Goal: Navigation & Orientation: Find specific page/section

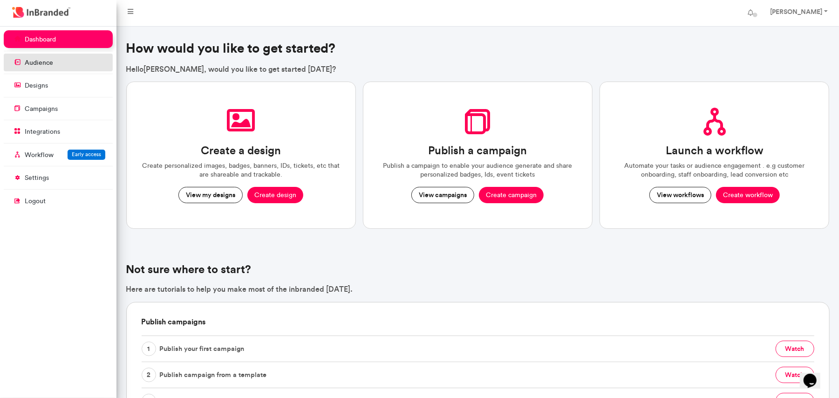
click at [60, 64] on link "audience" at bounding box center [58, 63] width 109 height 18
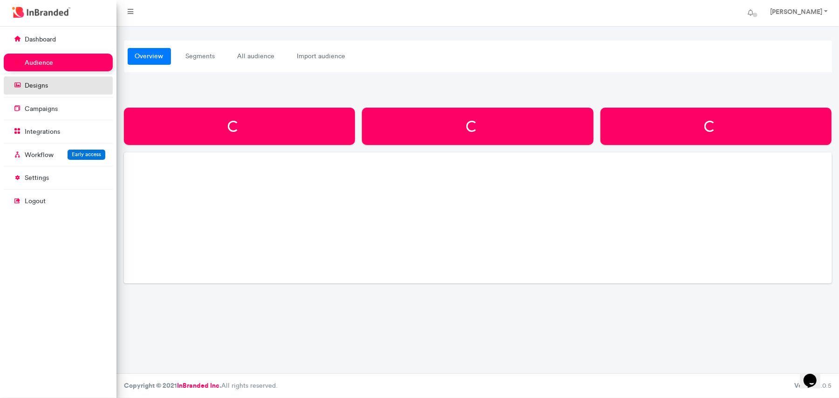
click at [40, 88] on p "designs" at bounding box center [36, 85] width 23 height 9
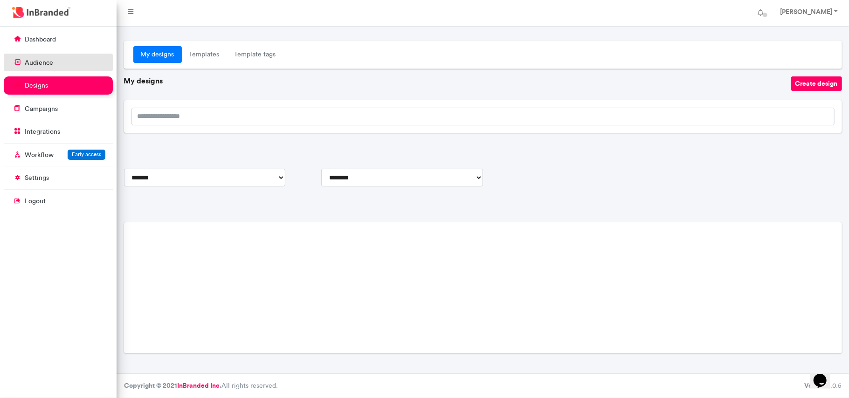
click at [55, 62] on link "audience" at bounding box center [58, 63] width 109 height 18
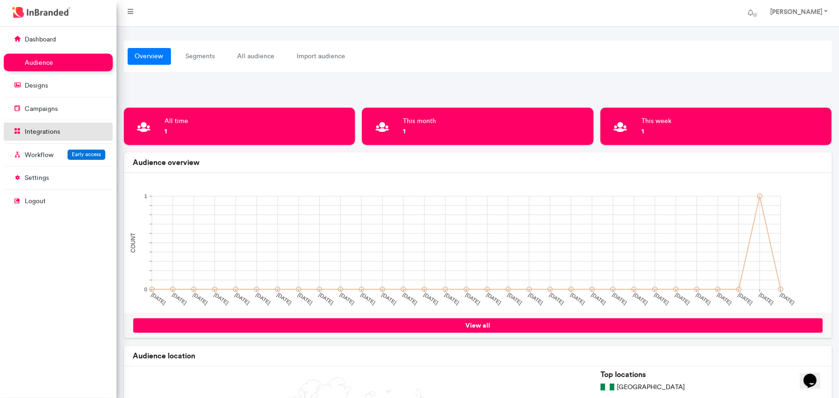
click at [55, 140] on link "integrations" at bounding box center [58, 132] width 109 height 18
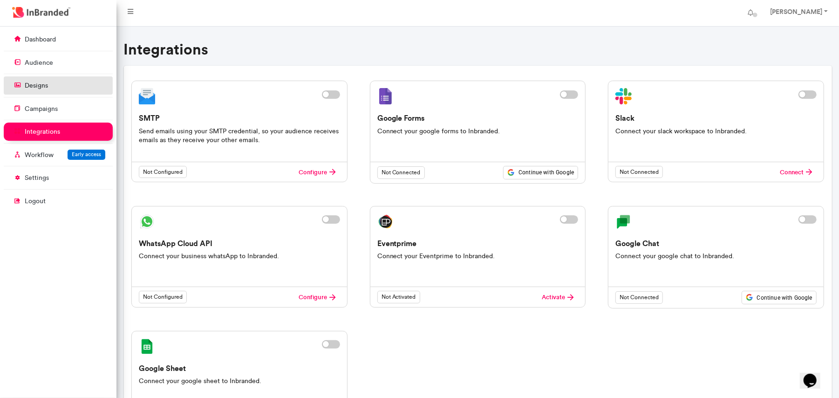
click at [47, 79] on link "designs" at bounding box center [58, 85] width 109 height 18
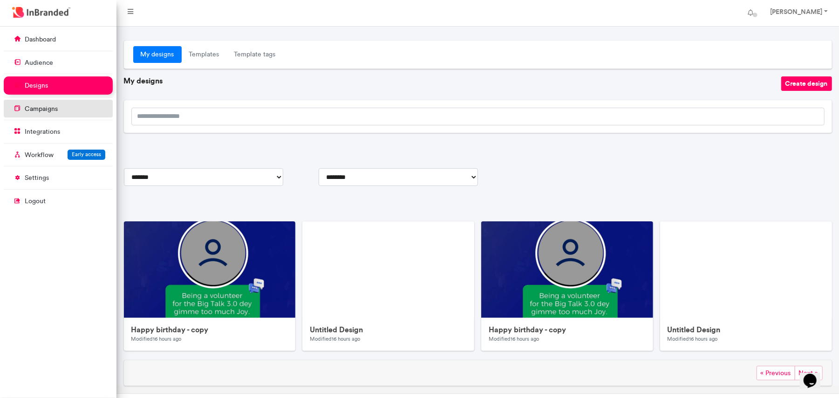
click at [40, 111] on p "campaigns" at bounding box center [41, 108] width 33 height 9
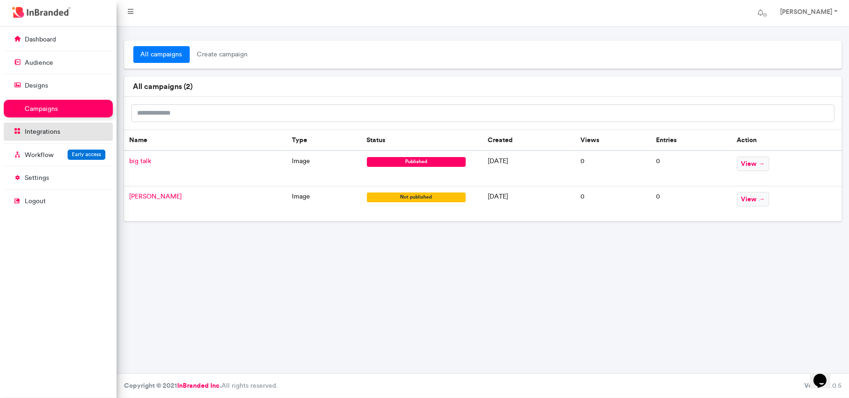
click at [39, 136] on p "integrations" at bounding box center [42, 131] width 35 height 9
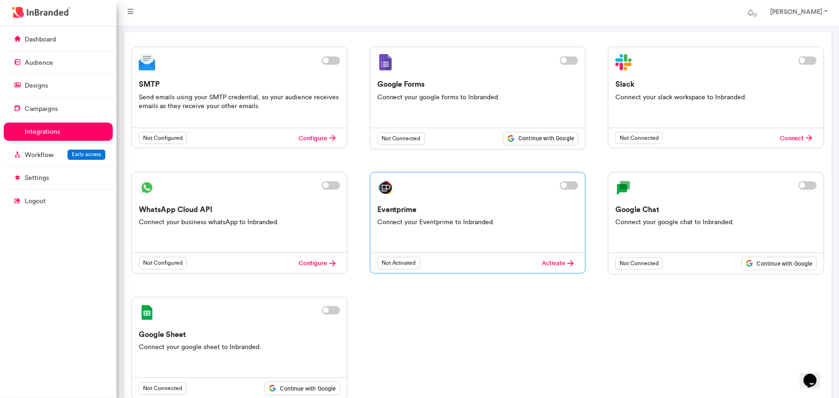
scroll to position [62, 0]
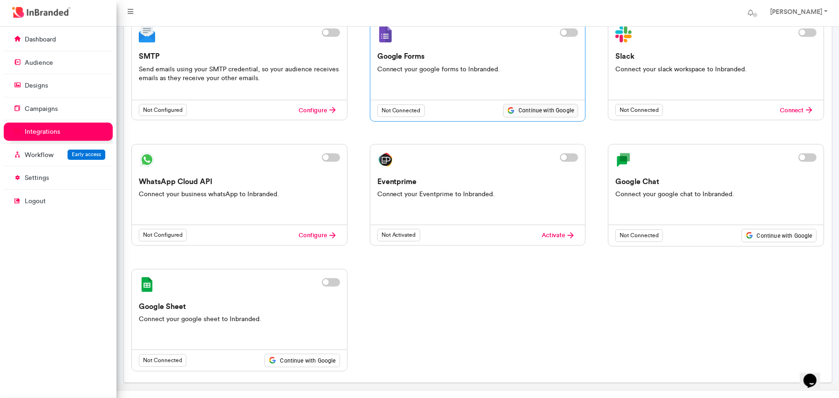
click at [533, 114] on span "Continue with Google" at bounding box center [546, 111] width 55 height 8
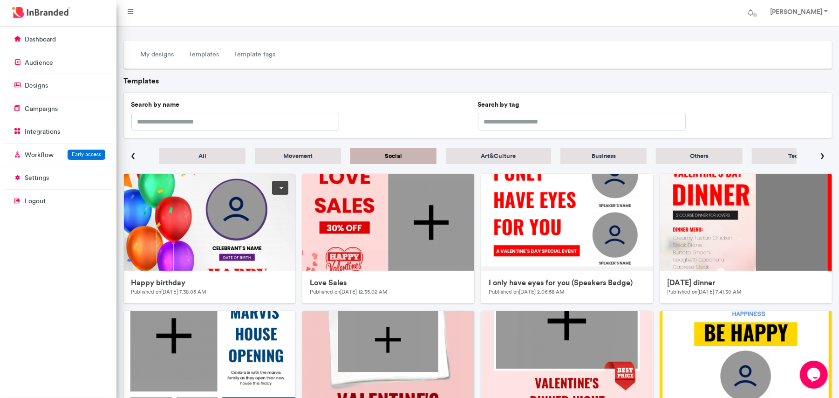
click at [205, 231] on img at bounding box center [310, 360] width 373 height 373
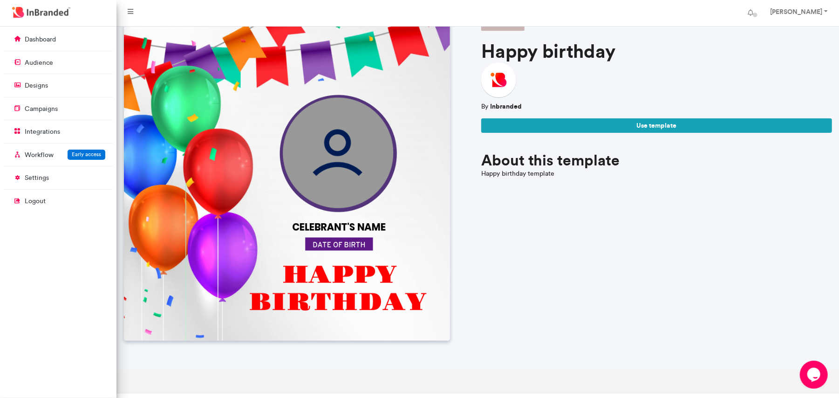
scroll to position [62, 0]
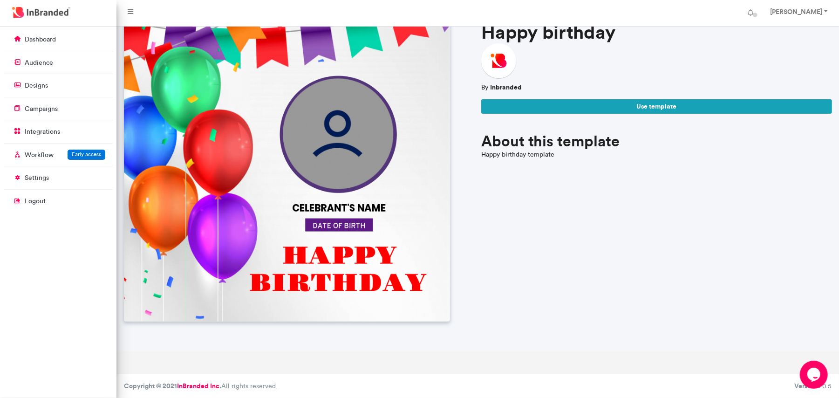
click at [390, 134] on img at bounding box center [287, 158] width 326 height 326
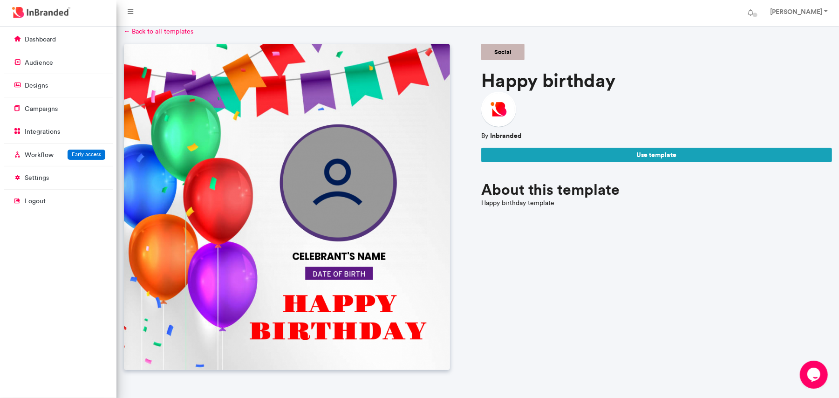
scroll to position [0, 0]
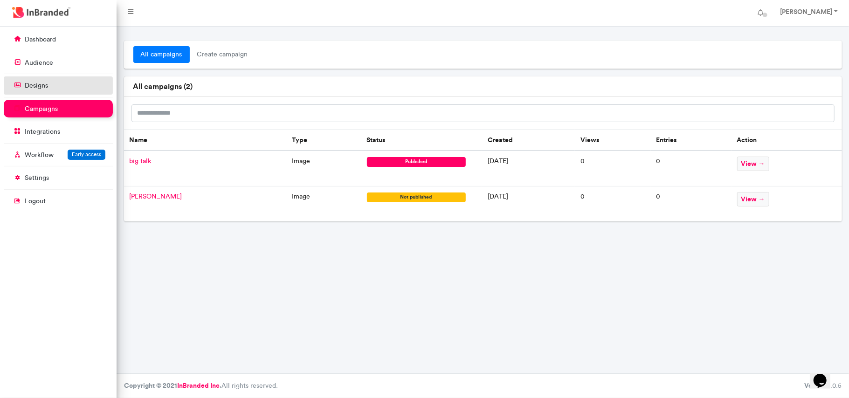
click at [43, 86] on p "designs" at bounding box center [36, 85] width 23 height 9
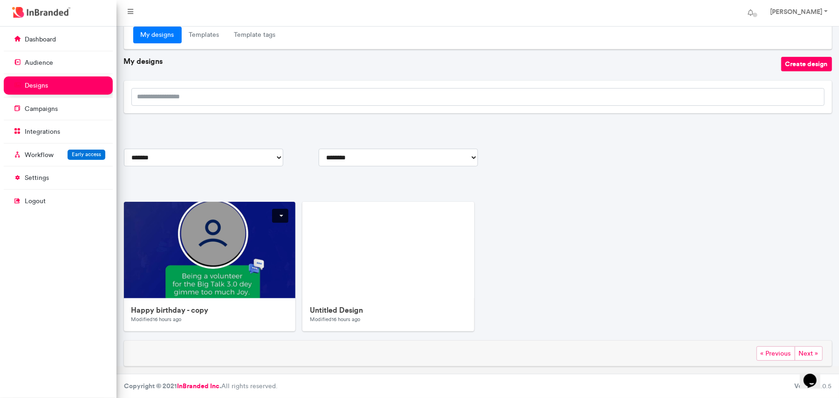
scroll to position [21, 0]
click at [46, 109] on p "campaigns" at bounding box center [41, 108] width 33 height 9
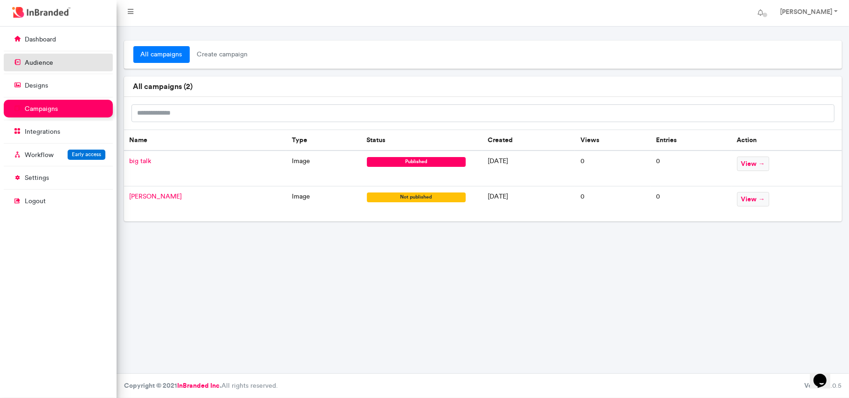
click at [58, 65] on link "audience" at bounding box center [58, 63] width 109 height 18
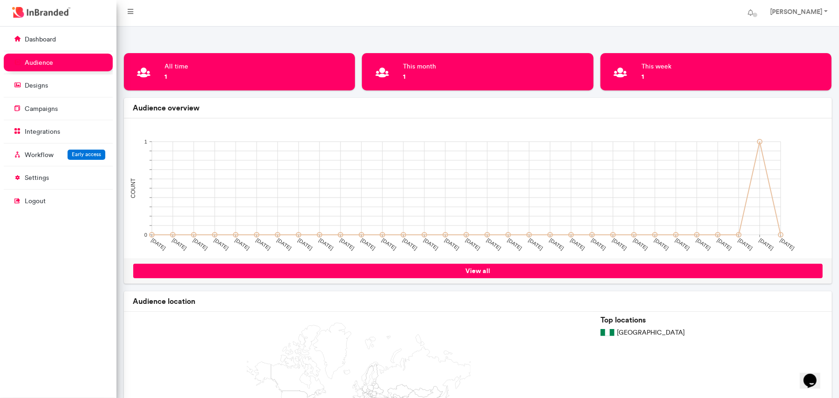
scroll to position [187, 0]
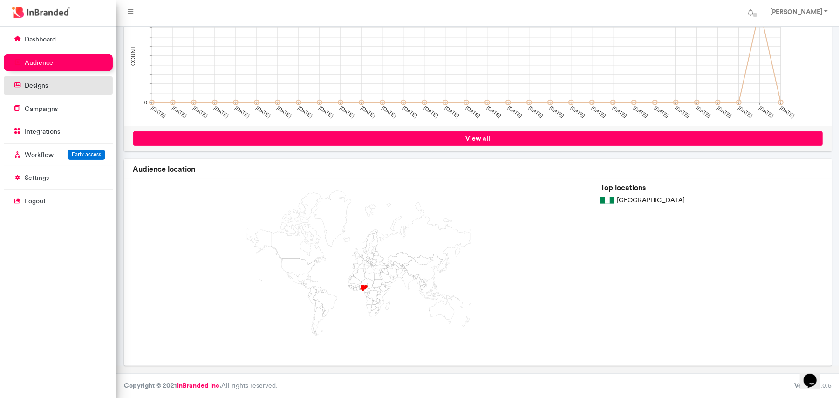
click at [76, 89] on link "designs" at bounding box center [58, 85] width 109 height 18
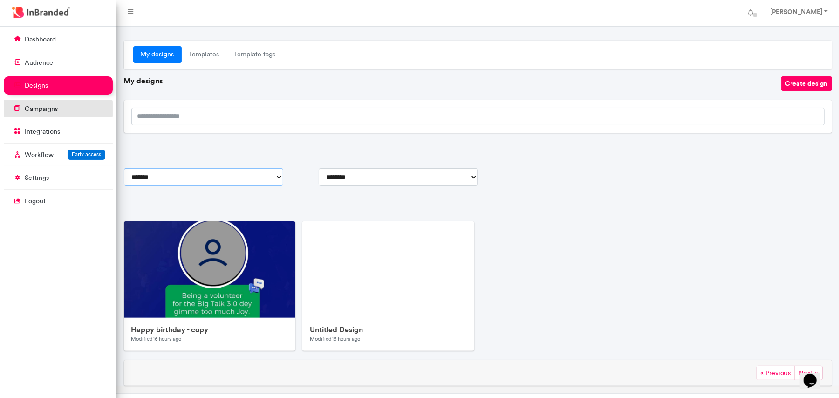
click at [222, 179] on select "**********" at bounding box center [203, 177] width 159 height 18
click at [42, 108] on p "campaigns" at bounding box center [41, 108] width 33 height 9
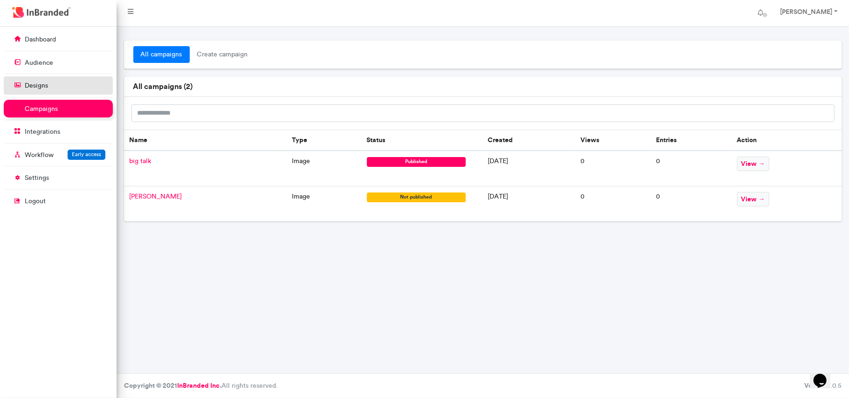
click at [83, 90] on link "designs" at bounding box center [58, 85] width 109 height 18
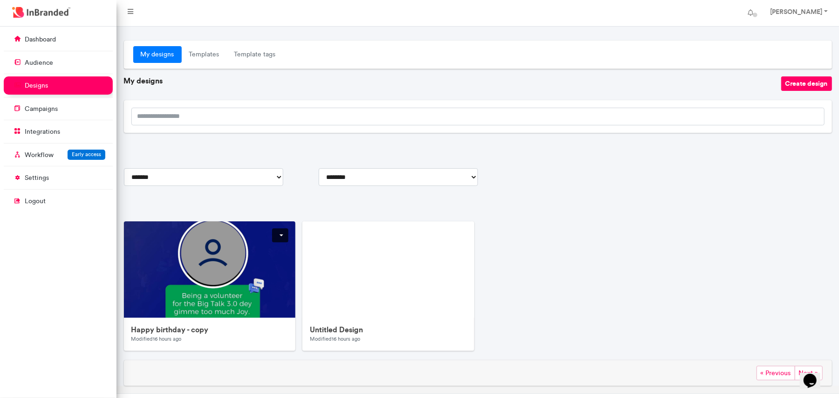
scroll to position [21, 0]
